Goal: Information Seeking & Learning: Learn about a topic

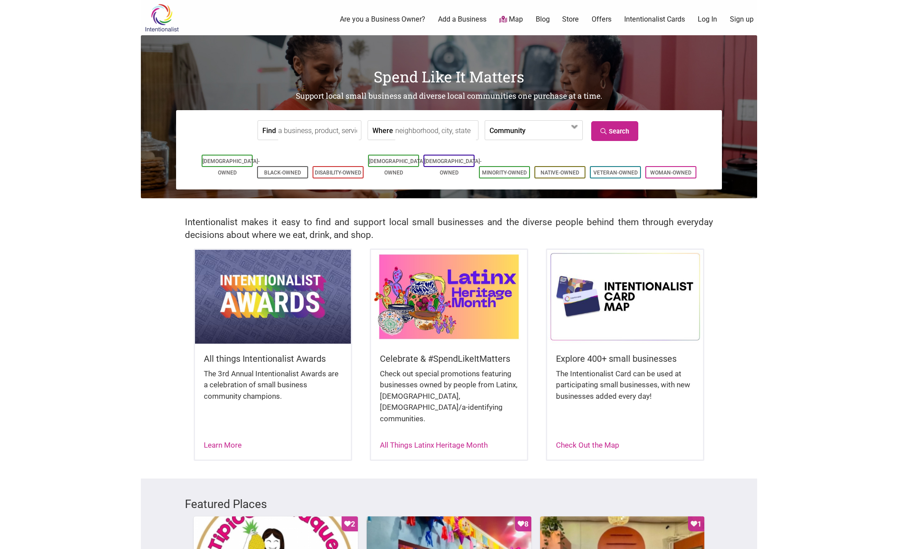
click at [387, 233] on h2 "Intentionalist makes it easy to find and support local small businesses and the…" at bounding box center [449, 229] width 528 height 26
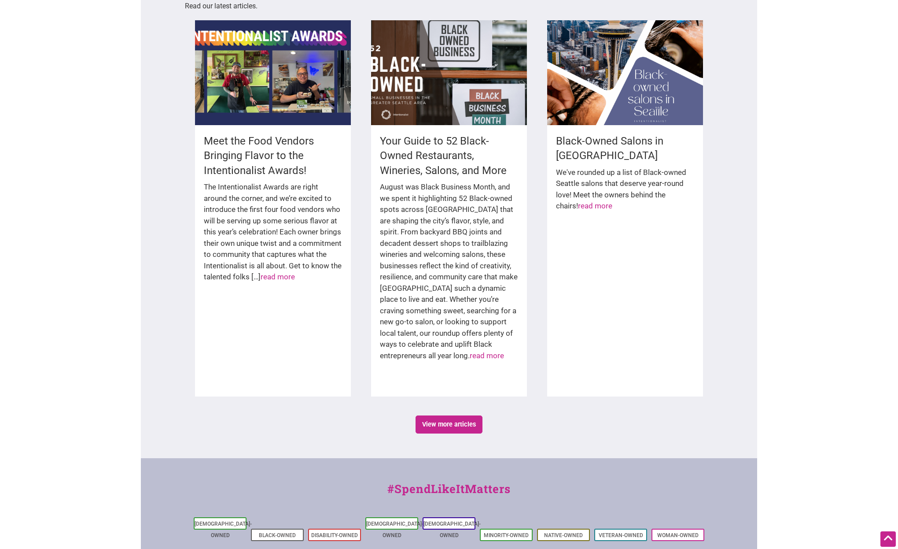
scroll to position [1399, 0]
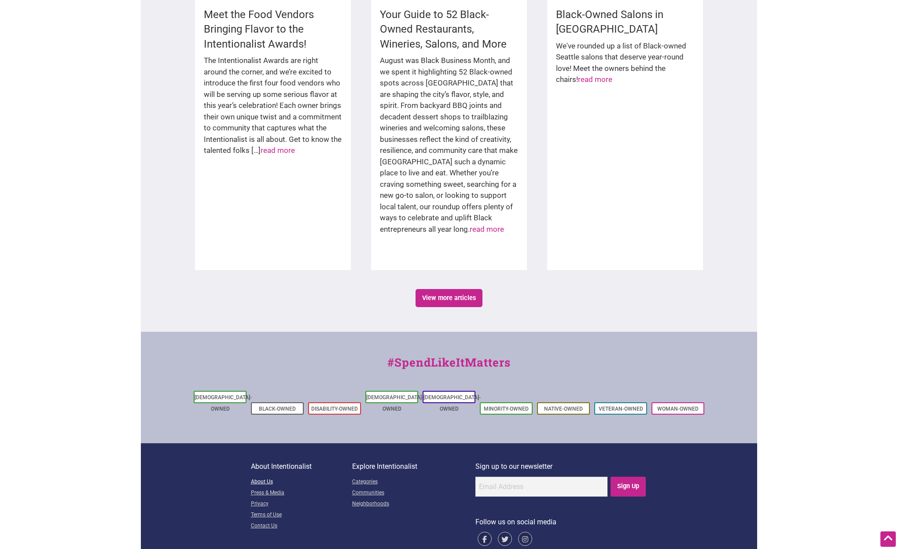
click at [263, 476] on link "About Us" at bounding box center [301, 481] width 101 height 11
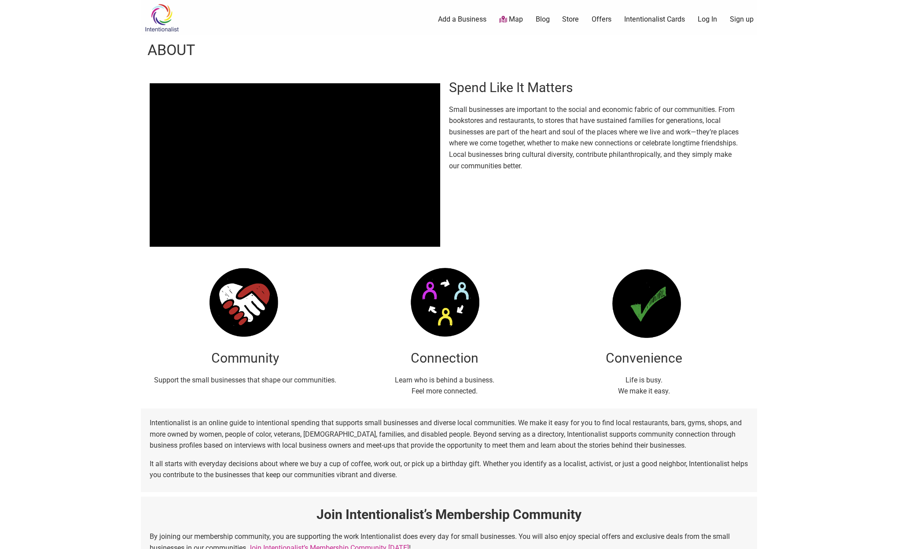
scroll to position [1, 0]
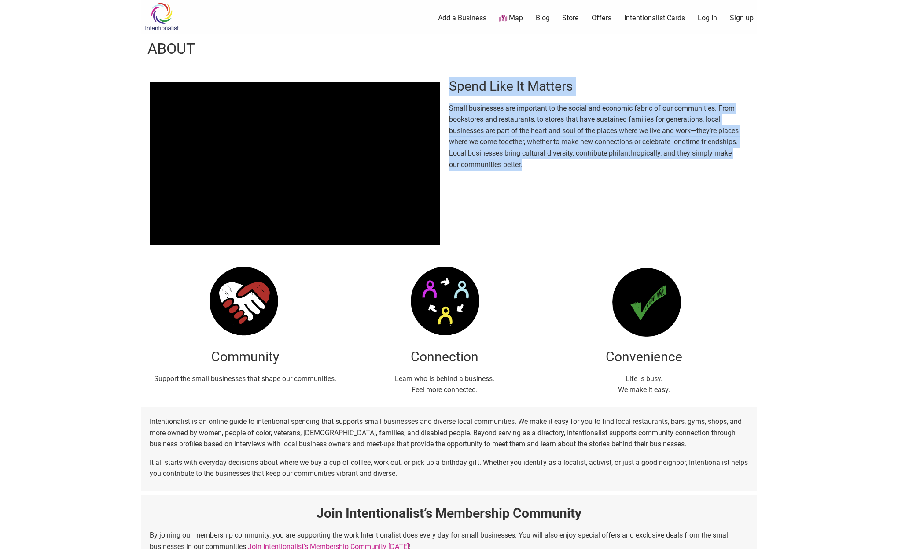
drag, startPoint x: 452, startPoint y: 88, endPoint x: 576, endPoint y: 164, distance: 145.3
click at [576, 164] on div "Spend Like It Matters Small businesses are important to the social and economic…" at bounding box center [598, 121] width 299 height 114
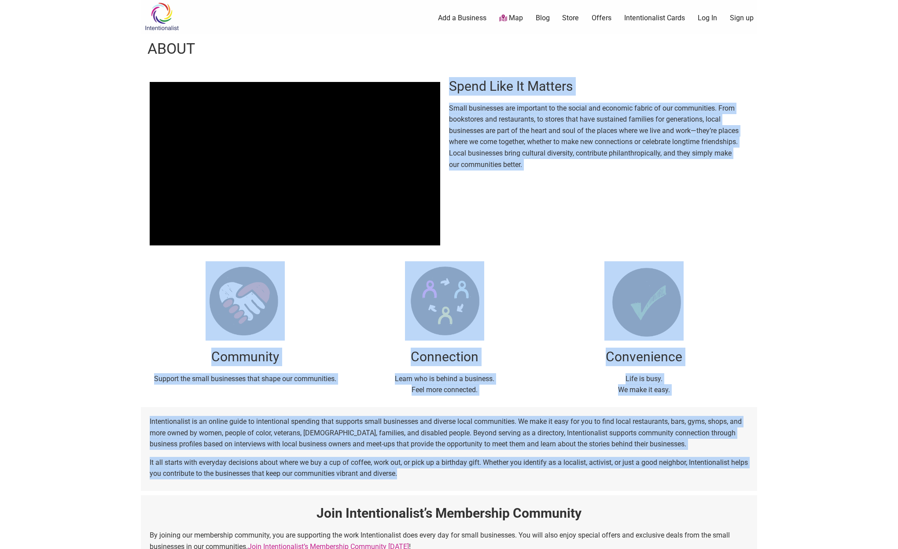
copy div "Lorem Ipsu Do Sitamet Conse adipiscing eli seddoeius te inc utlabo etd magnaali…"
